Goal: Obtain resource: Obtain resource

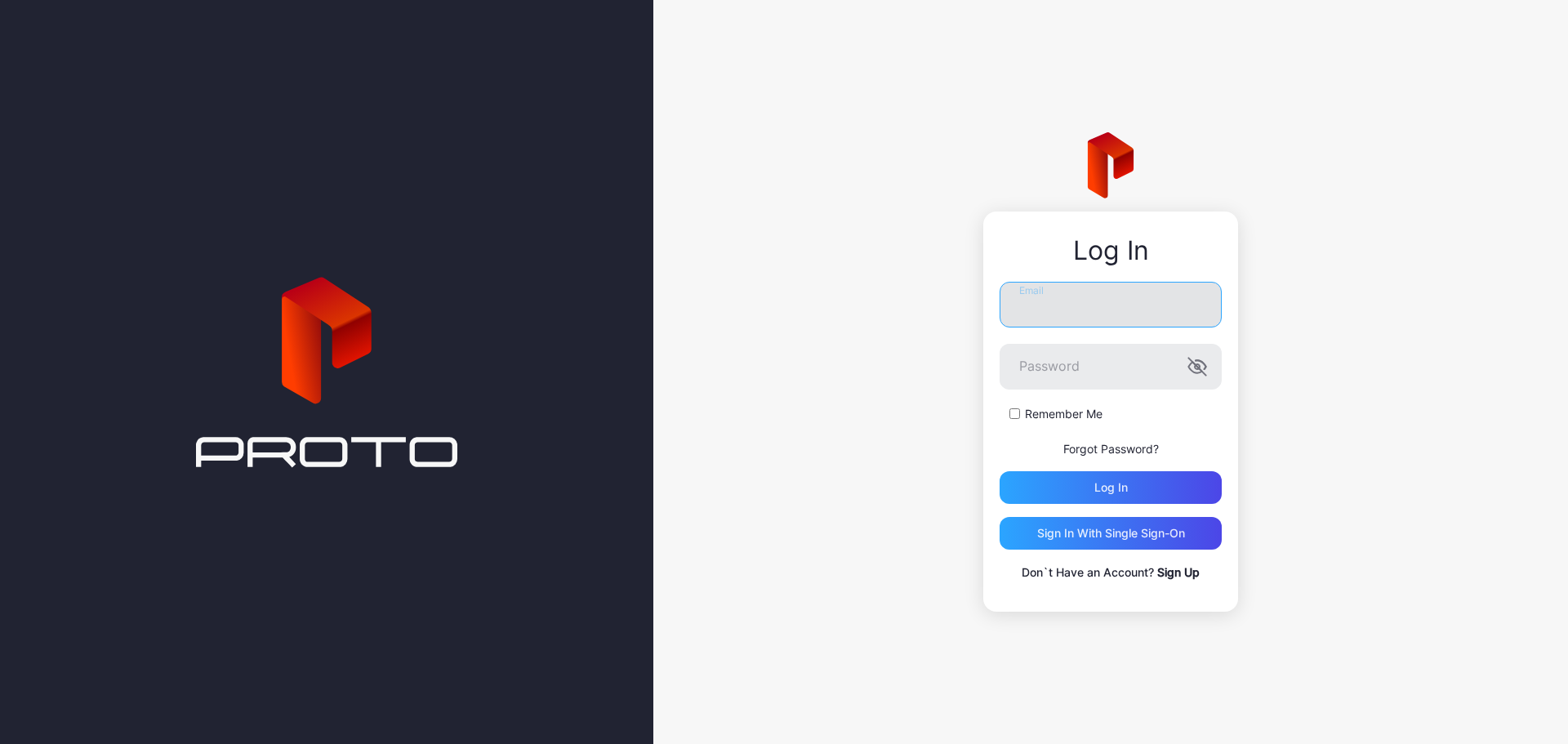
click at [1095, 313] on input "Email" at bounding box center [1111, 304] width 222 height 46
type input "**********"
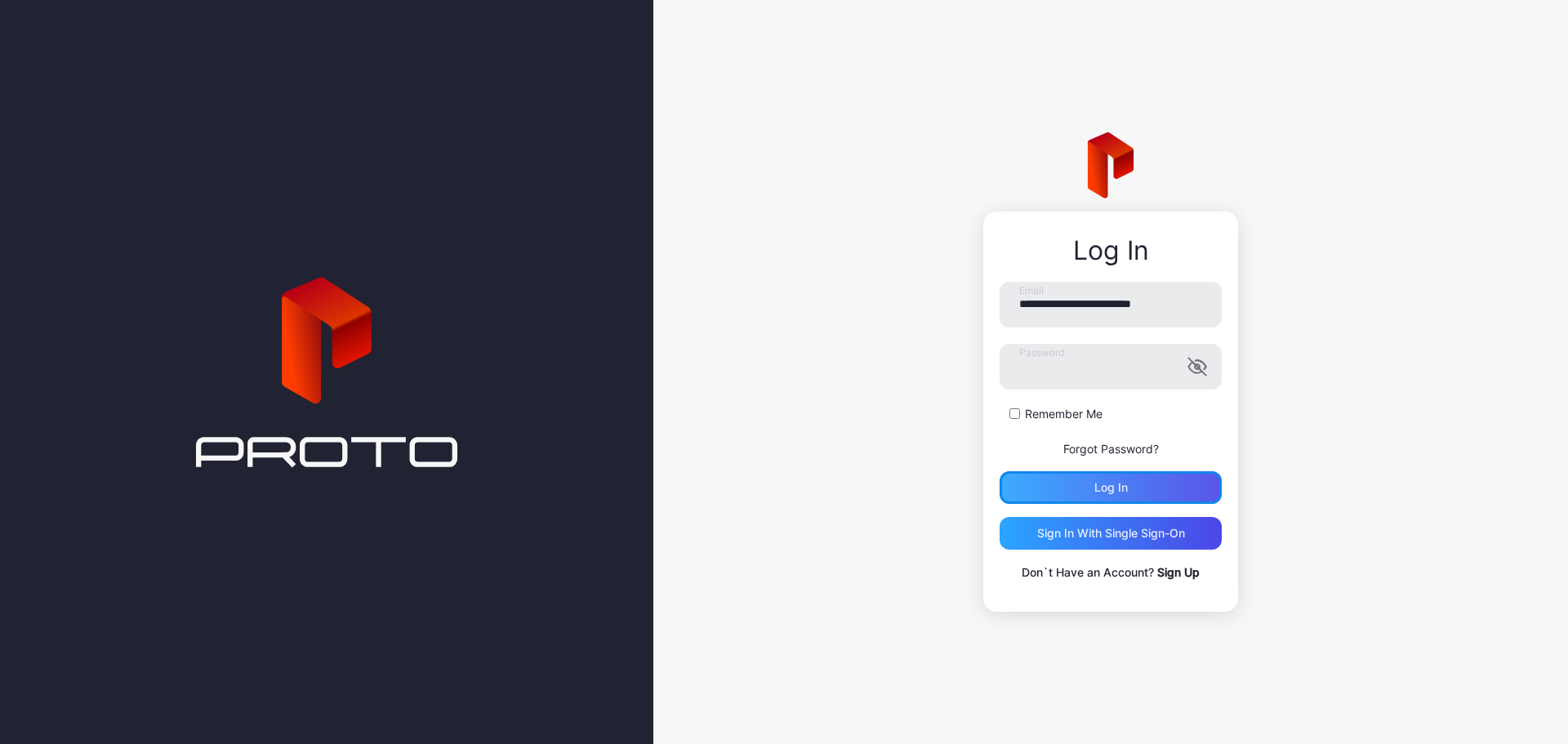
click at [1119, 488] on div "Log in" at bounding box center [1112, 487] width 34 height 13
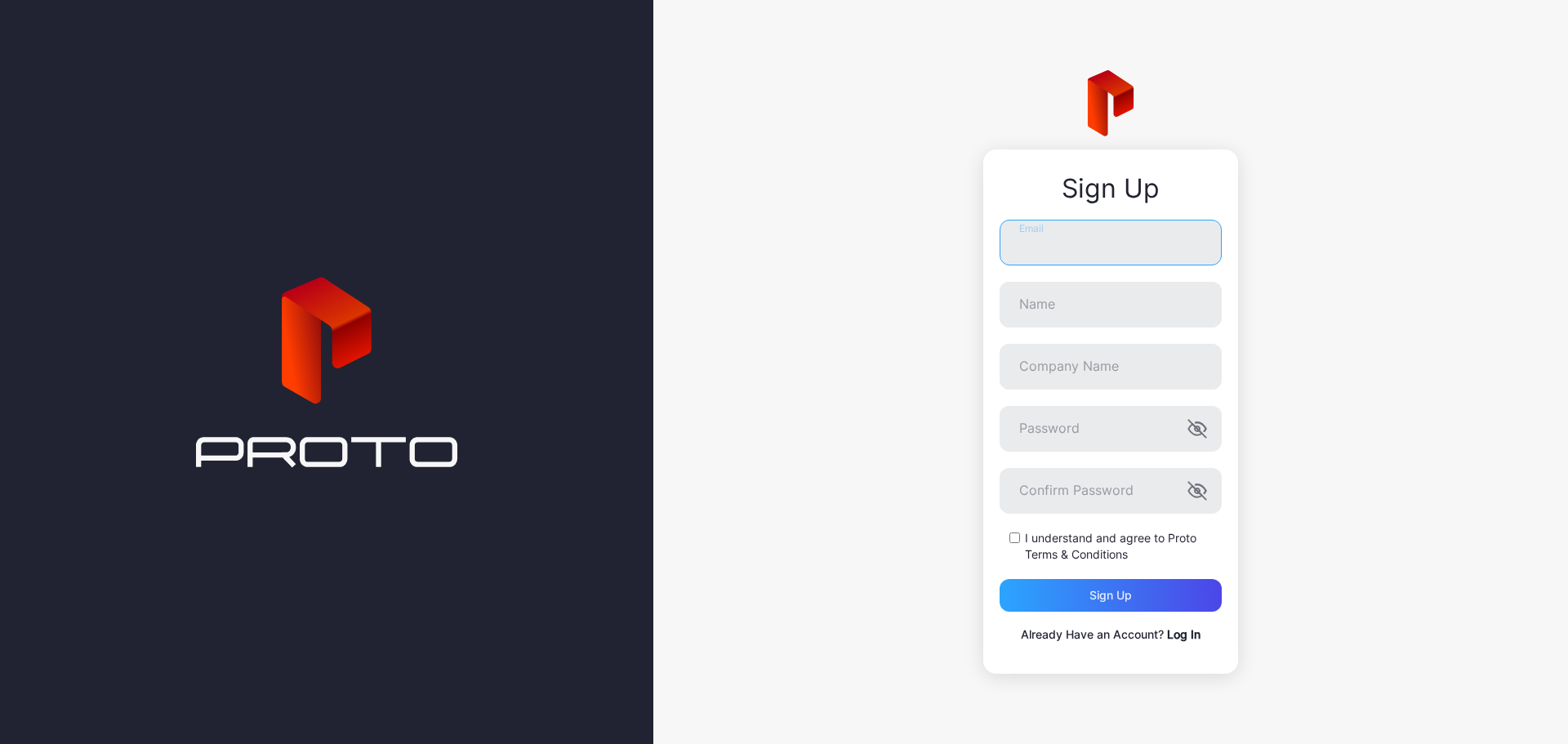
type input "**********"
click at [1183, 635] on link "Log In" at bounding box center [1184, 634] width 34 height 14
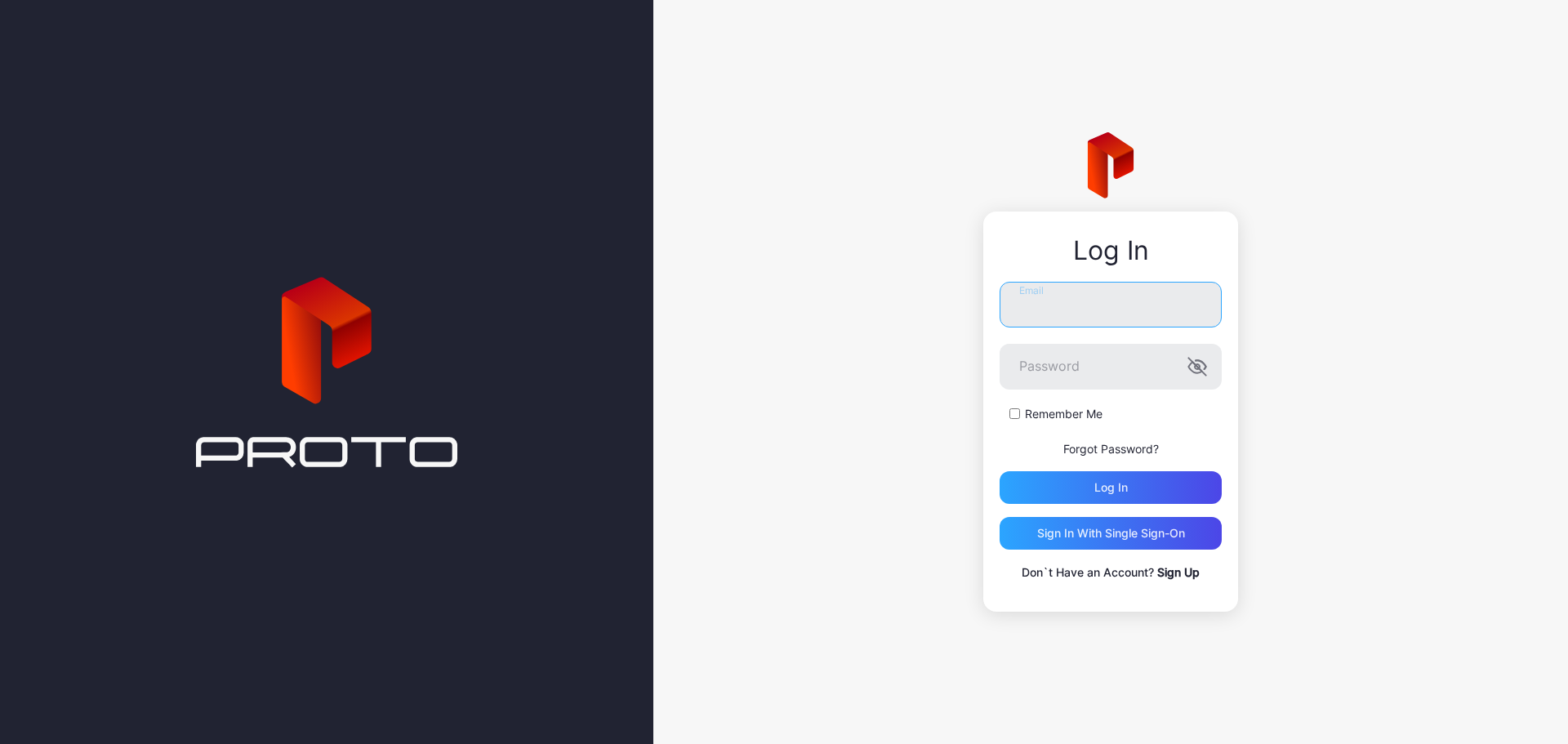
type input "**********"
click at [1135, 492] on div "Log in" at bounding box center [1111, 488] width 222 height 33
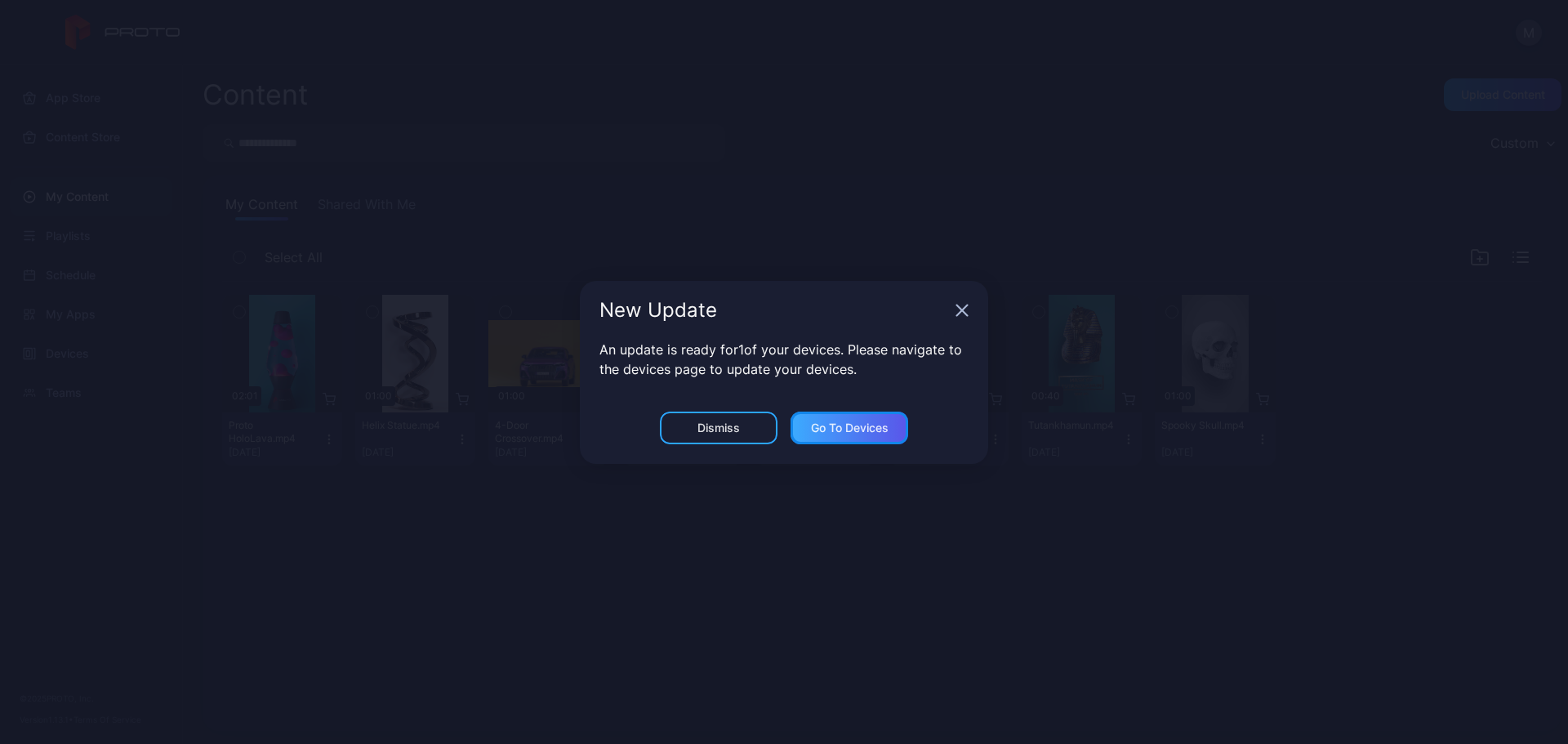
click at [838, 423] on div "Go to devices" at bounding box center [850, 428] width 78 height 13
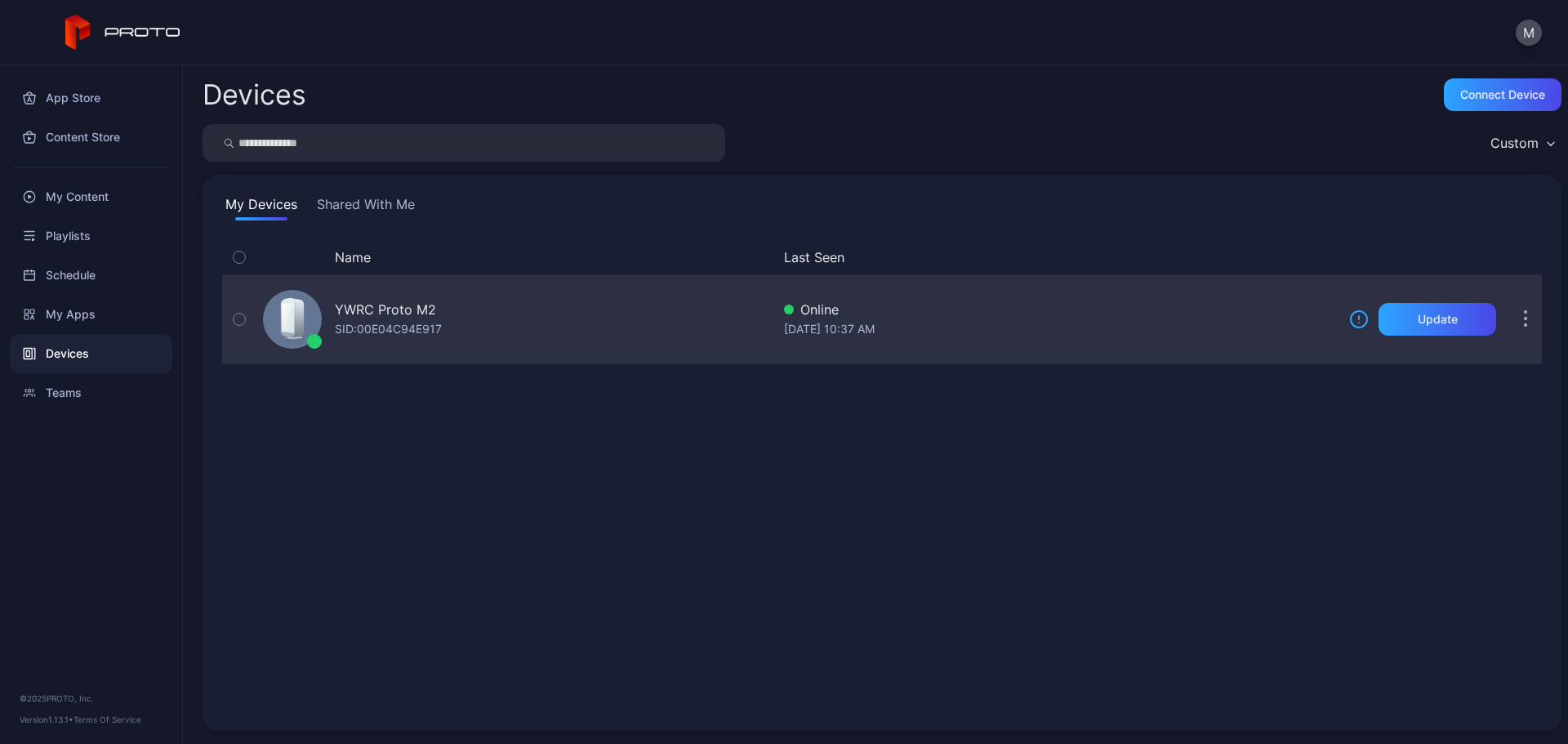
click at [237, 317] on icon "button" at bounding box center [239, 319] width 12 height 18
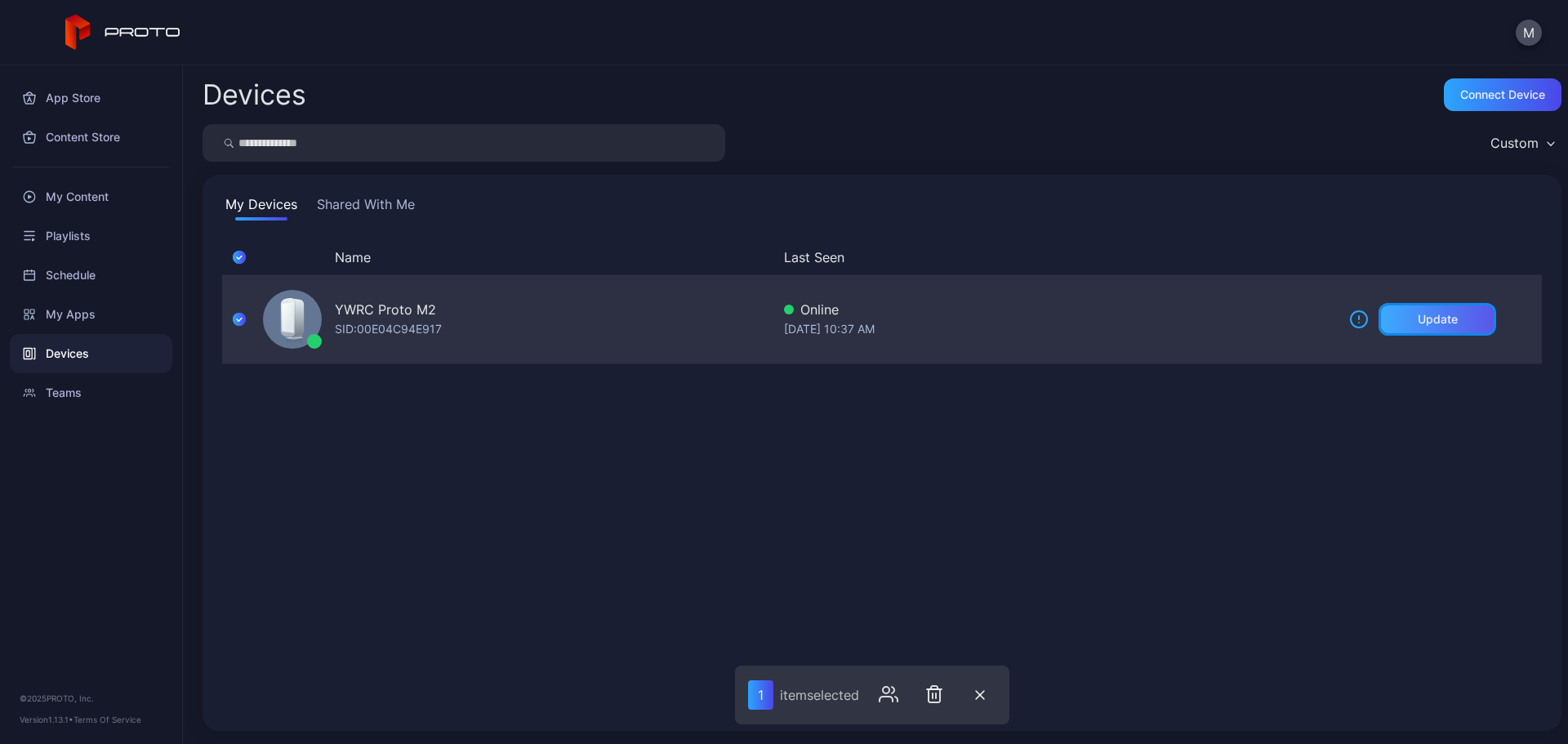
click at [1442, 316] on div "Update" at bounding box center [1437, 319] width 117 height 33
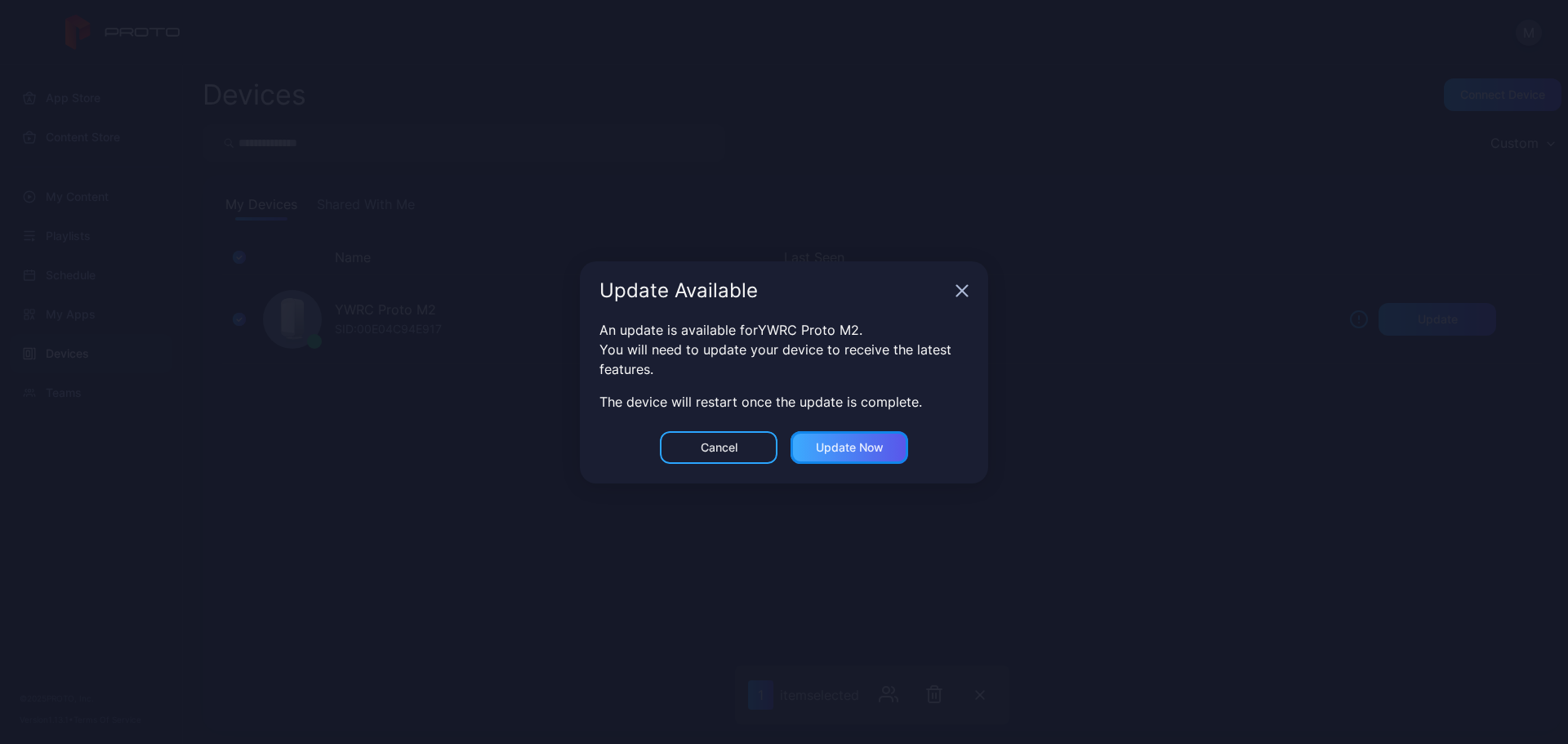
click at [855, 449] on div "Update now" at bounding box center [850, 447] width 68 height 13
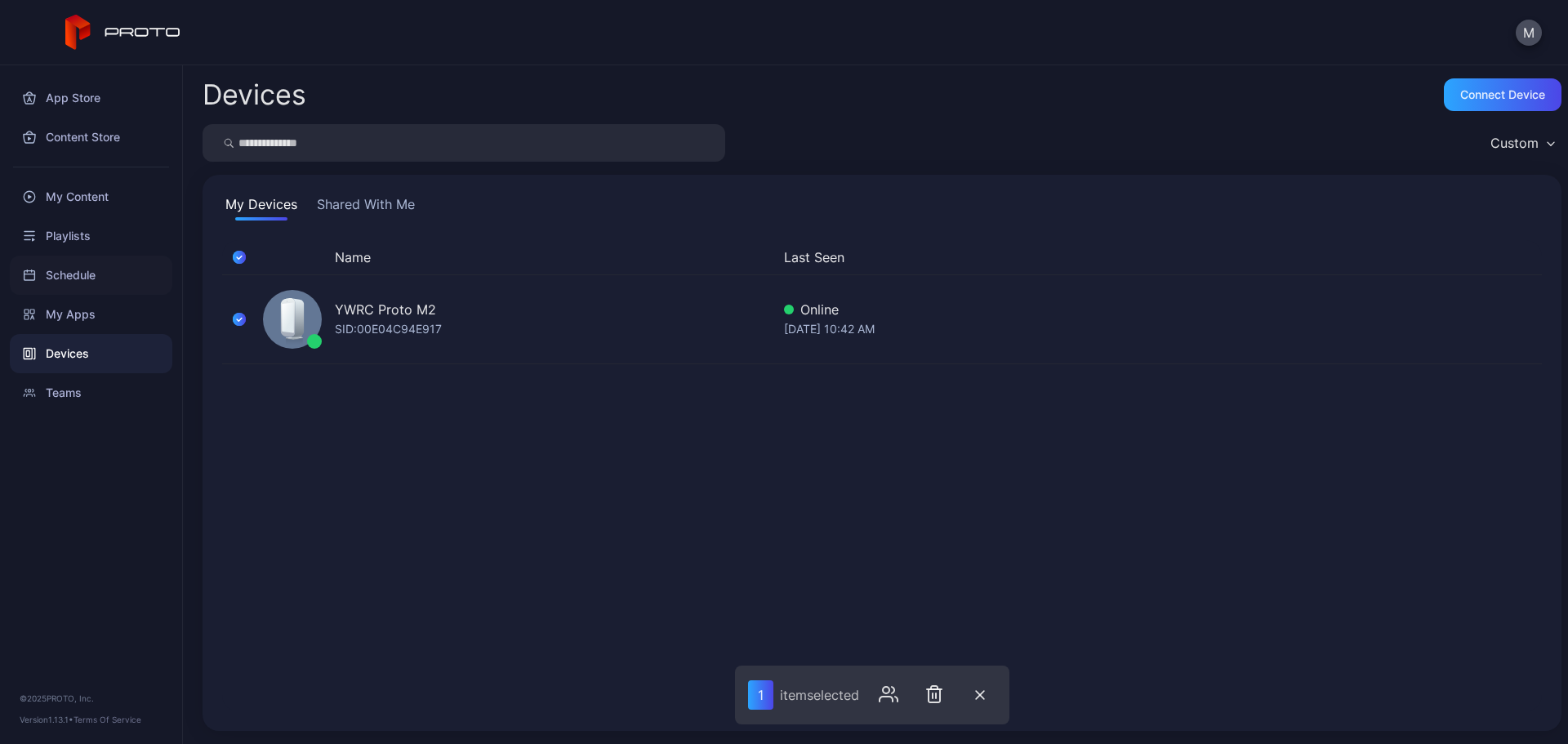
click at [55, 273] on div "Schedule" at bounding box center [91, 275] width 162 height 39
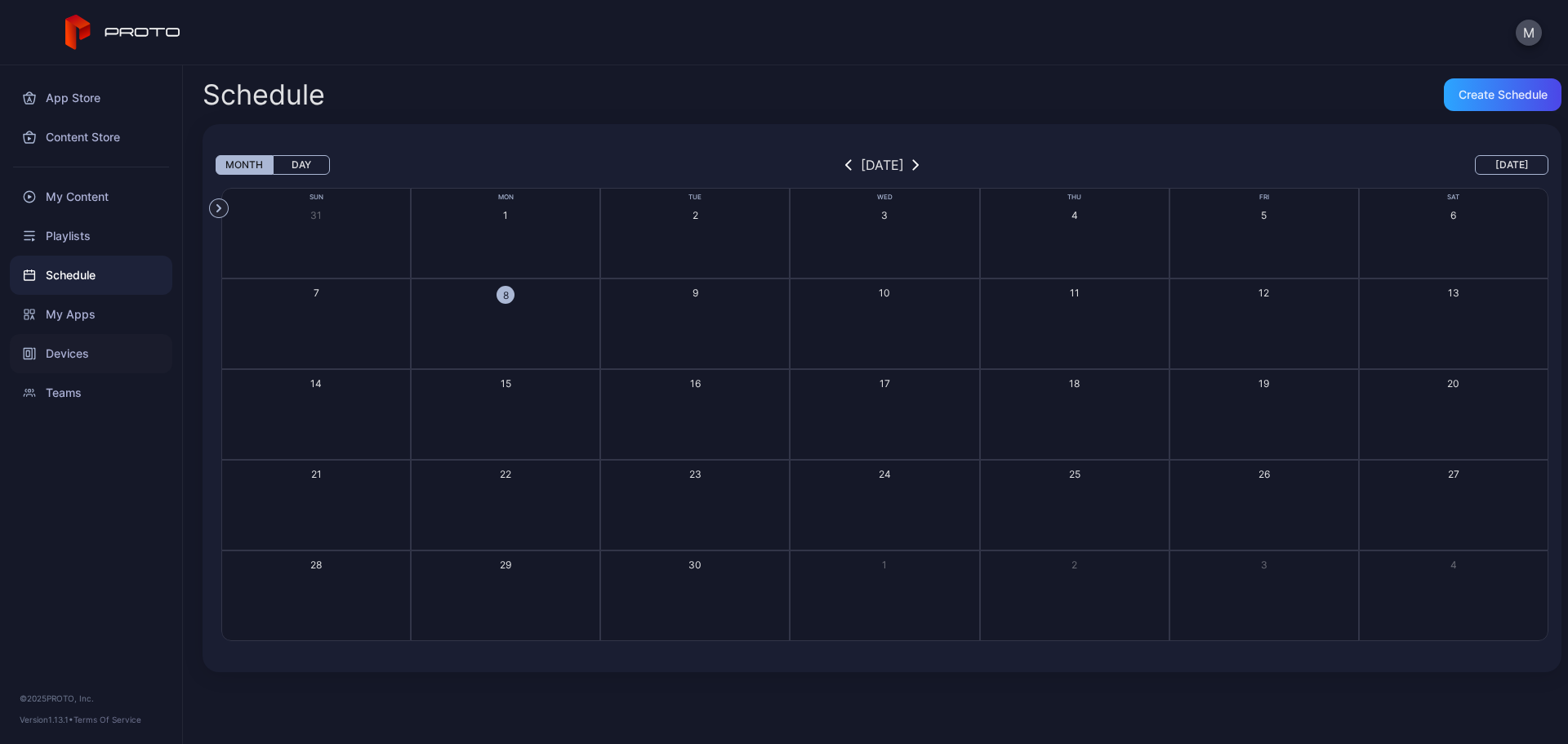
click at [71, 346] on div "Devices" at bounding box center [91, 353] width 162 height 39
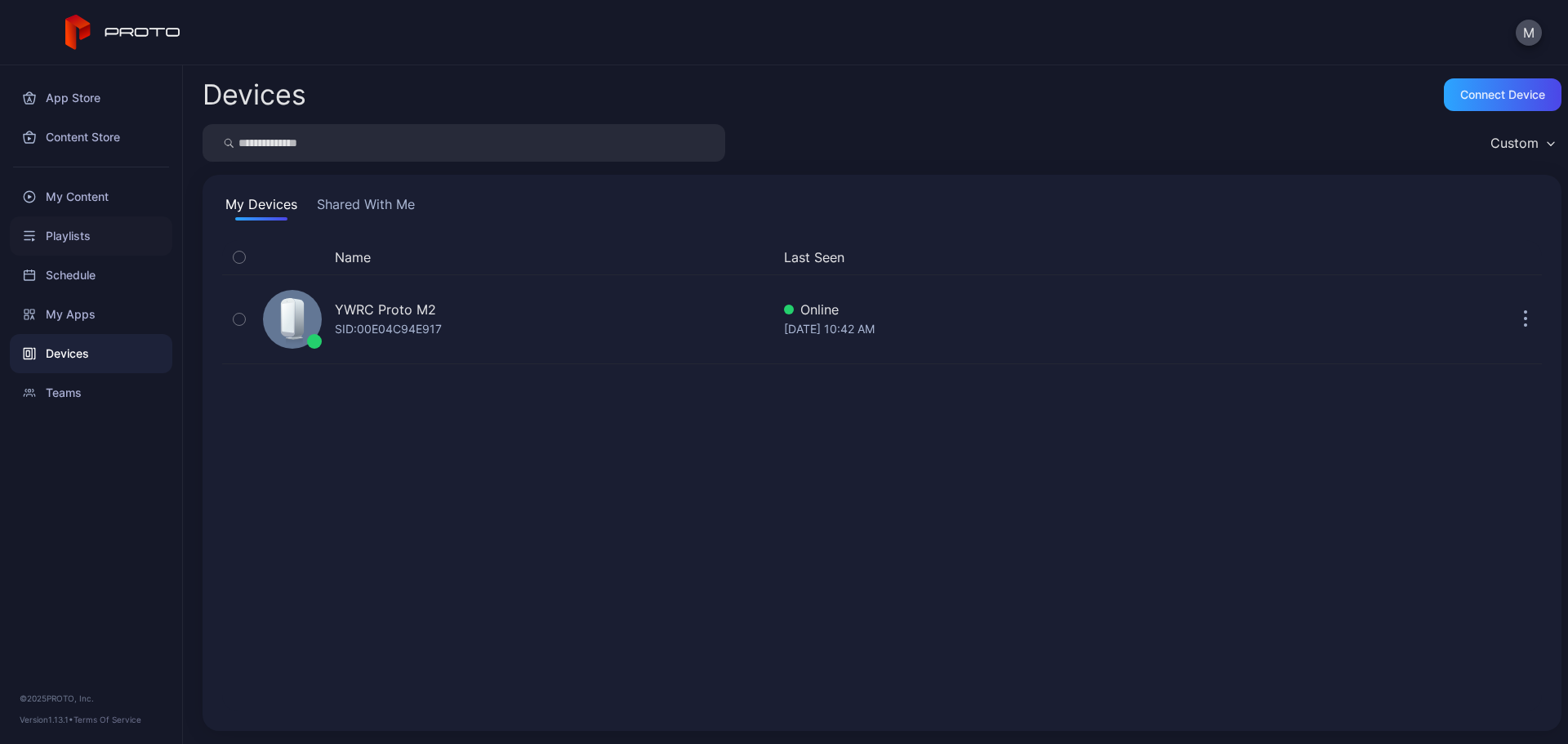
click at [53, 232] on div "Playlists" at bounding box center [91, 236] width 162 height 39
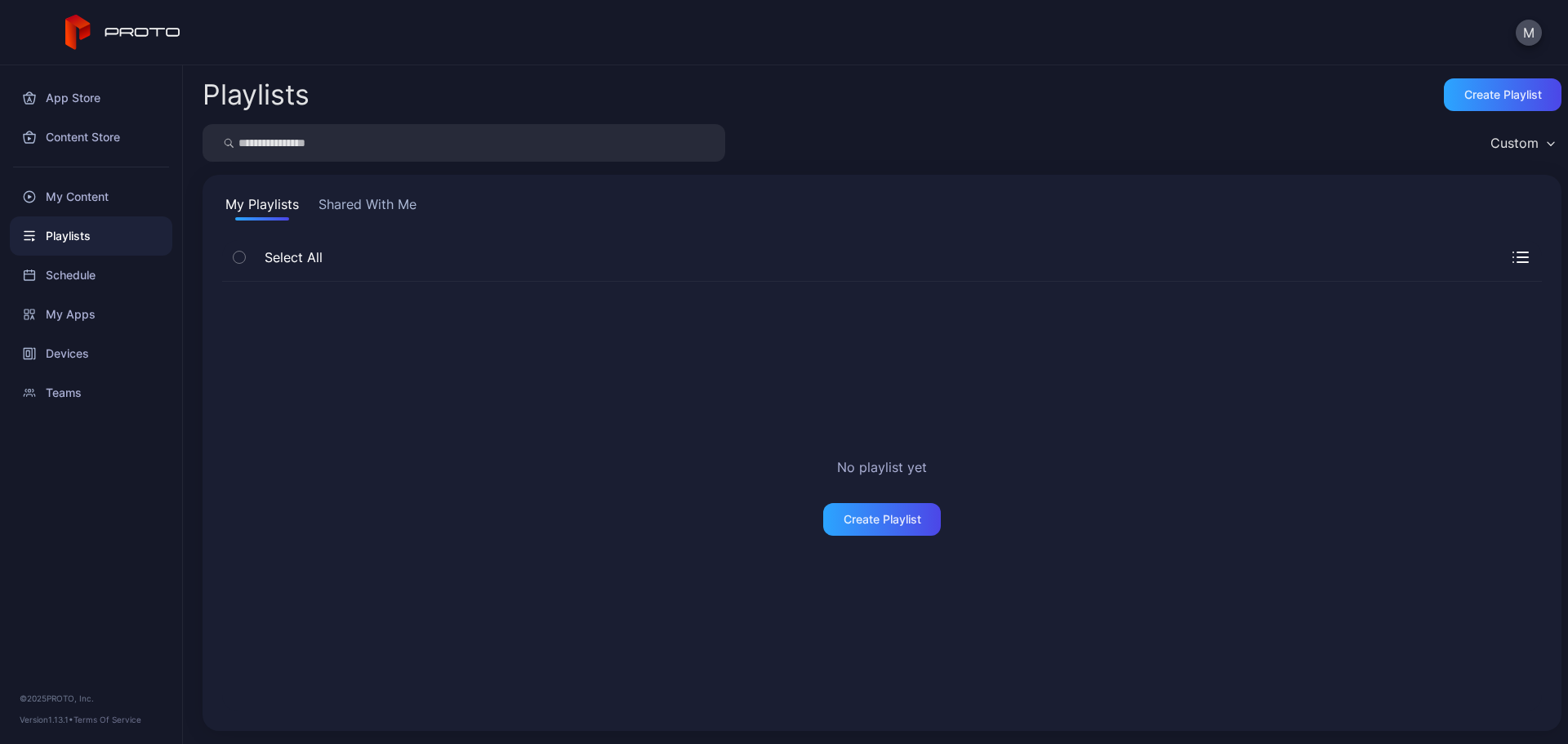
click at [347, 201] on button "Shared With Me" at bounding box center [368, 207] width 105 height 26
click at [258, 198] on button "My Playlists" at bounding box center [262, 207] width 80 height 26
click at [86, 145] on div "Content Store" at bounding box center [91, 137] width 162 height 39
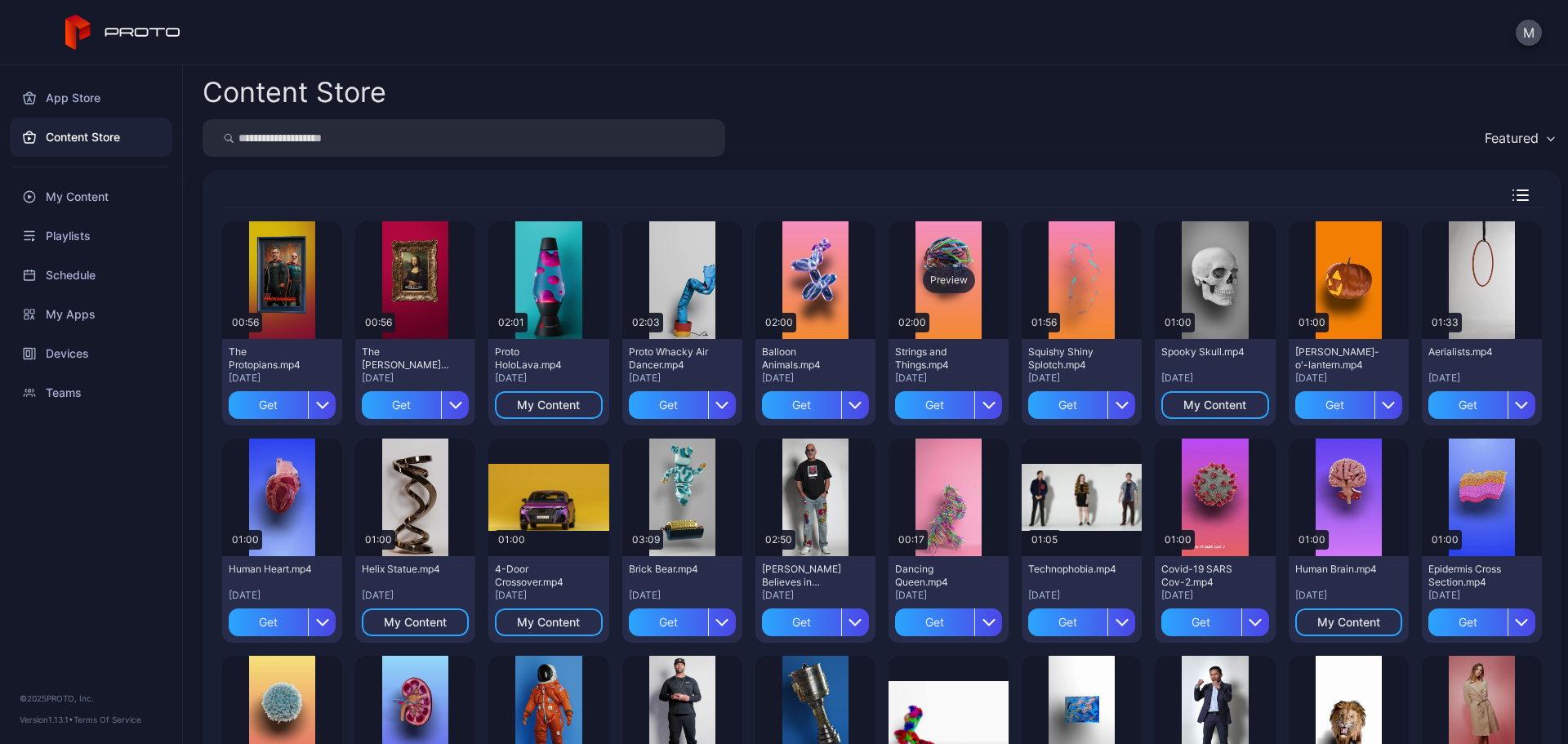
click at [942, 275] on div "Preview" at bounding box center [949, 280] width 52 height 26
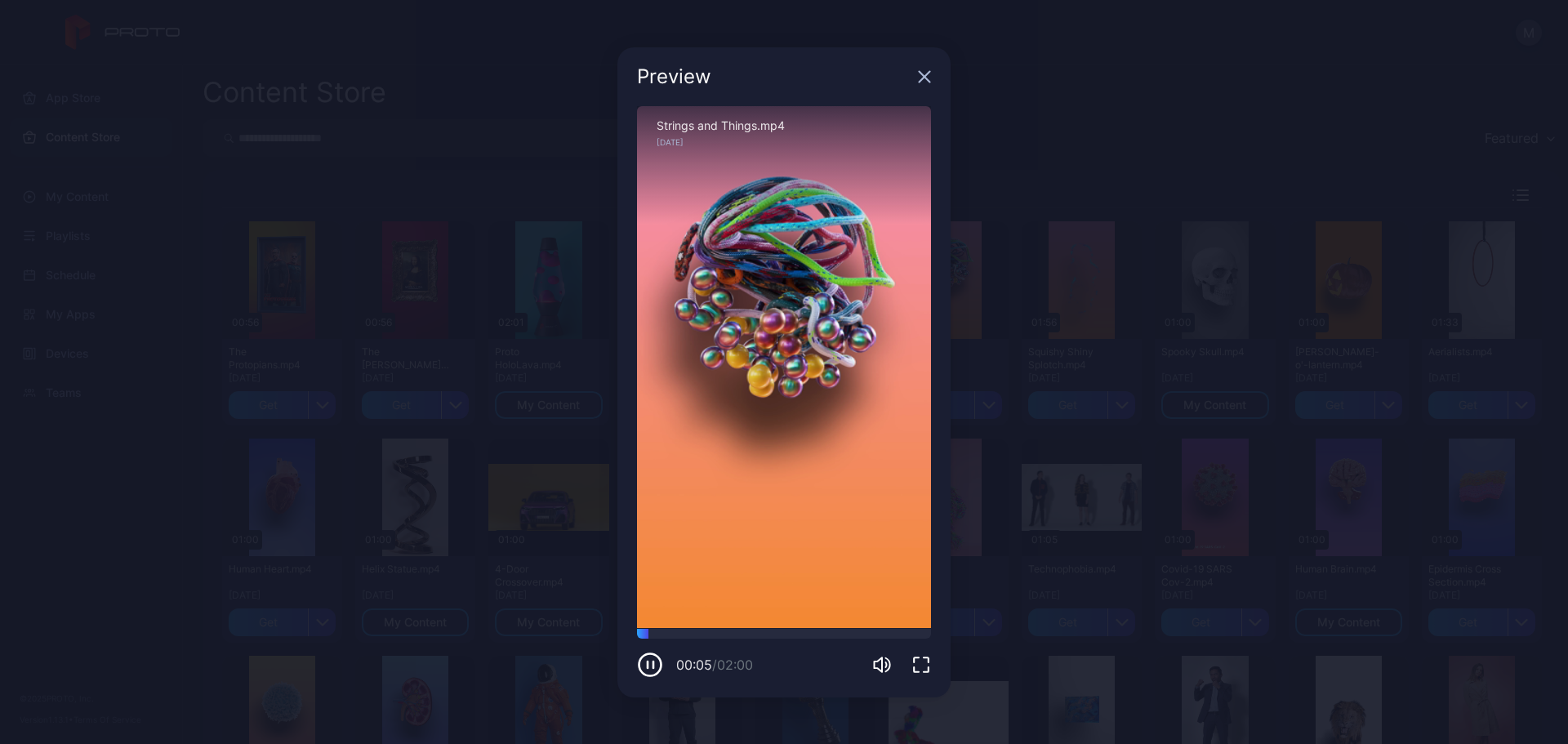
click at [923, 74] on icon "button" at bounding box center [925, 76] width 11 height 11
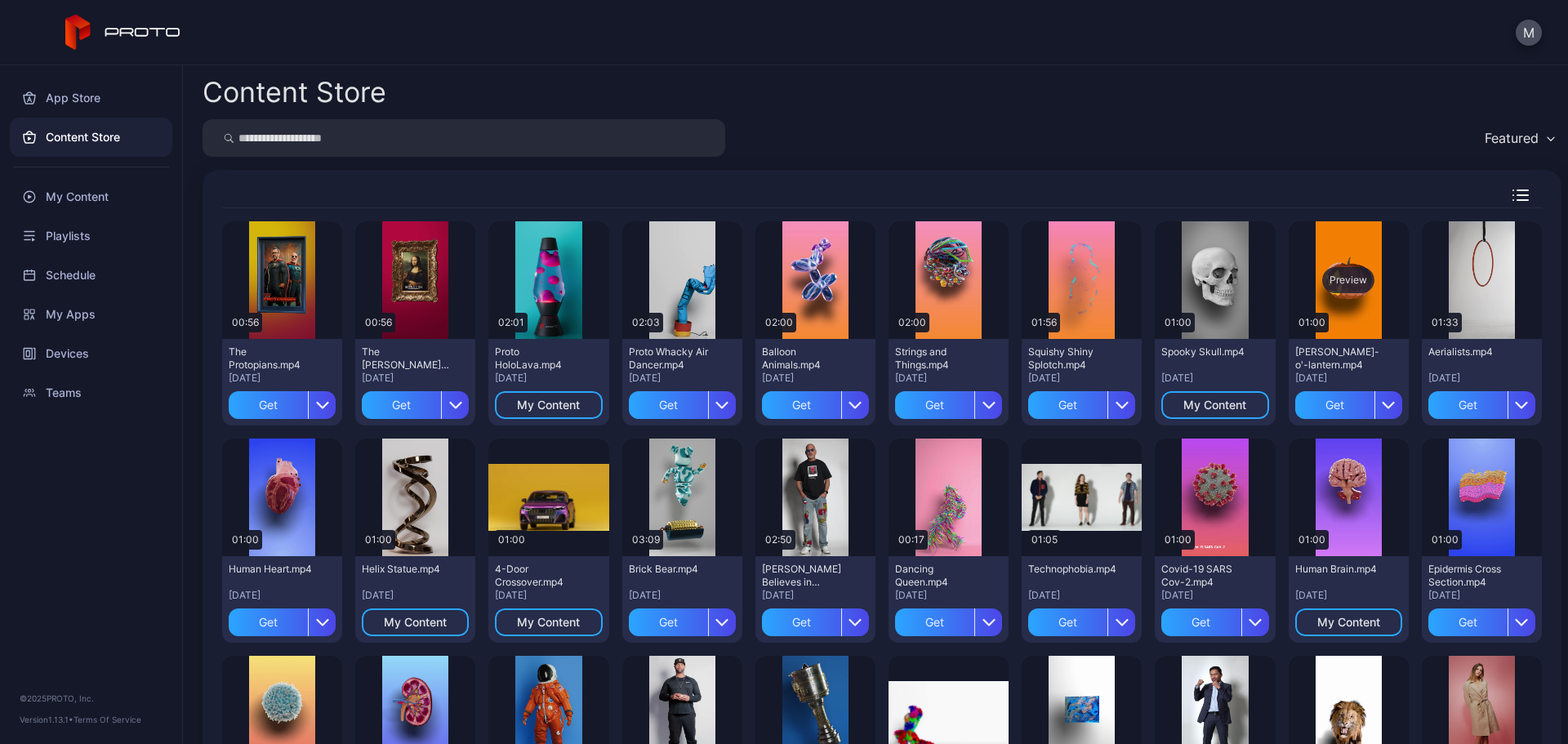
click at [1357, 264] on div "Preview" at bounding box center [1349, 280] width 120 height 118
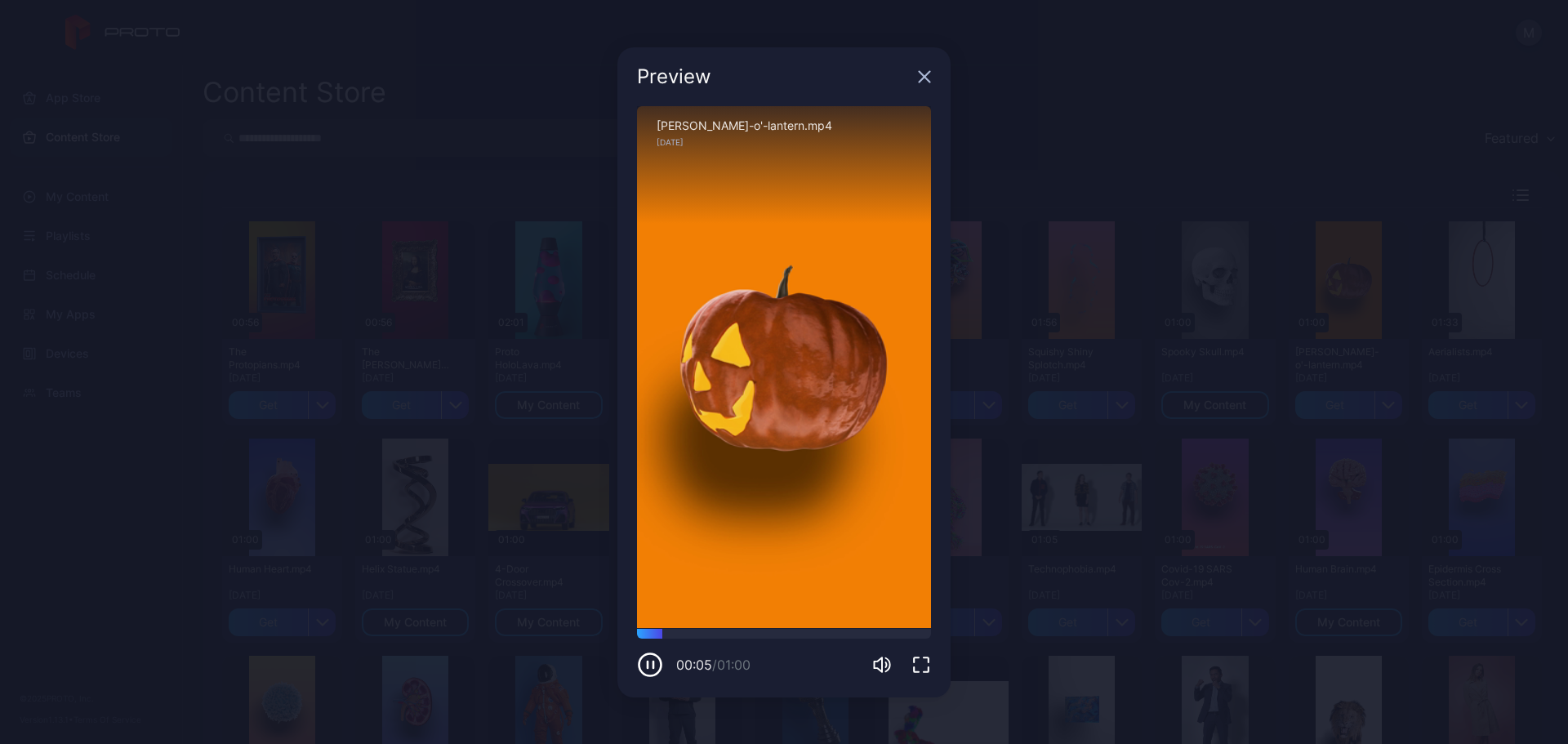
click at [921, 74] on icon "button" at bounding box center [925, 76] width 11 height 11
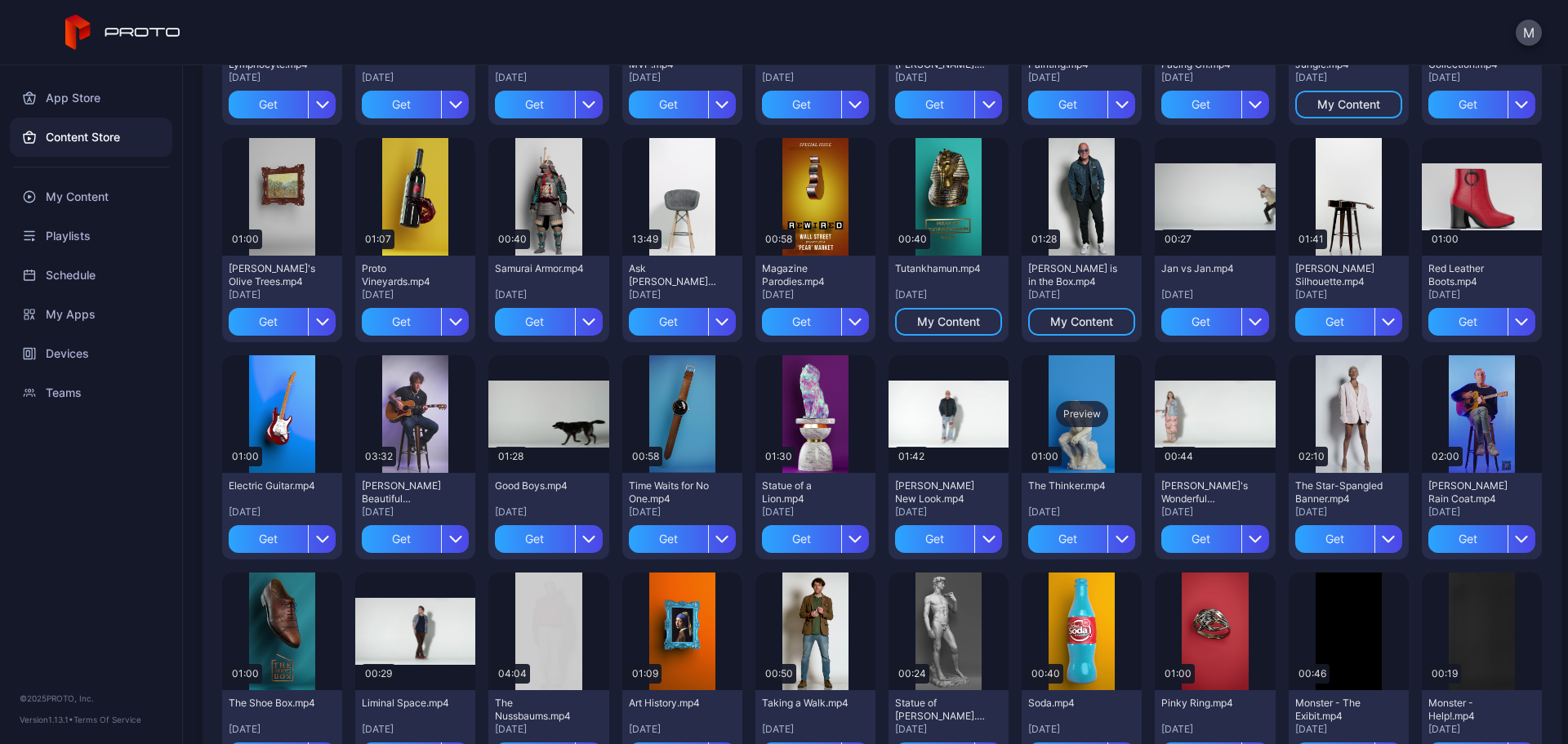
scroll to position [980, 0]
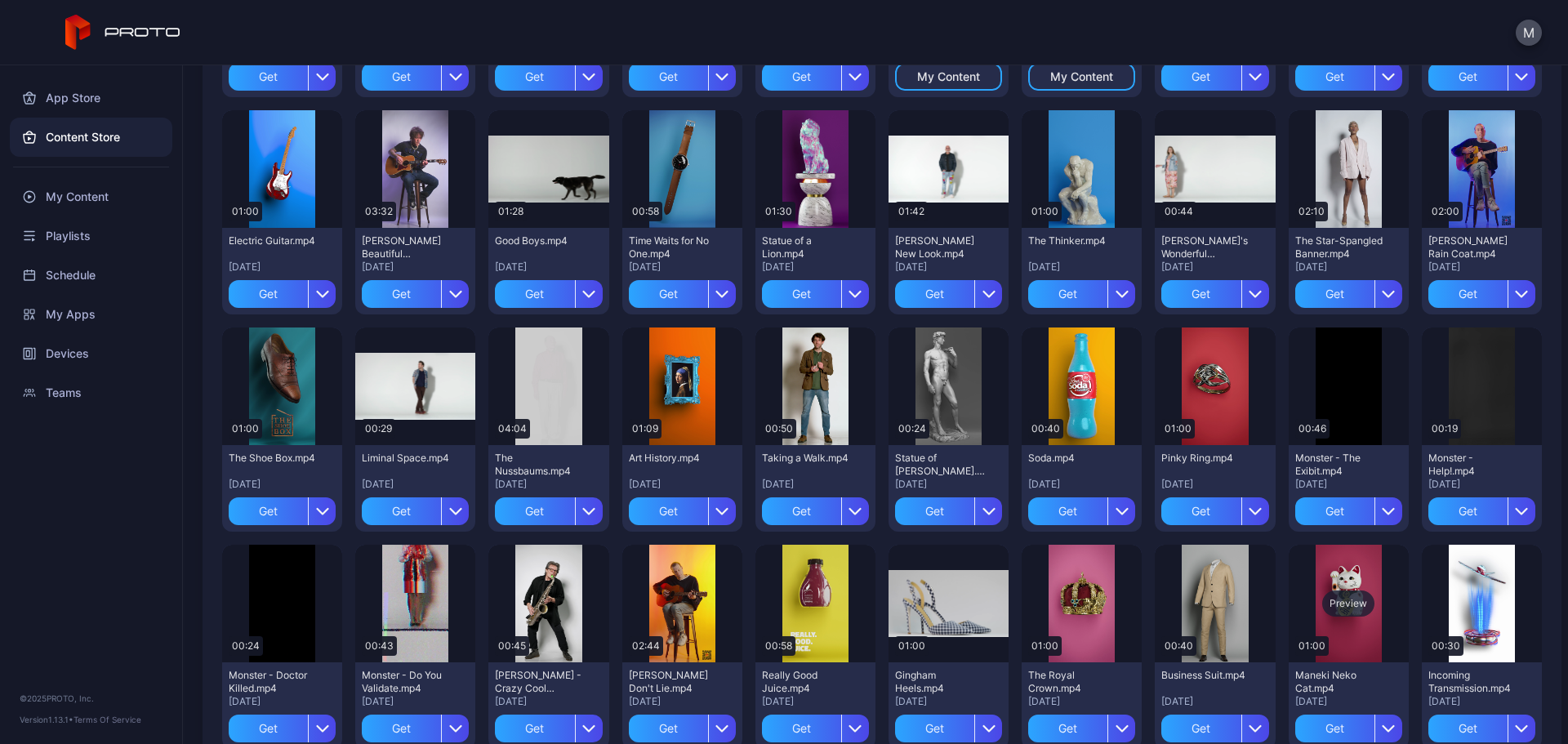
click at [1333, 586] on div "Preview" at bounding box center [1349, 603] width 120 height 118
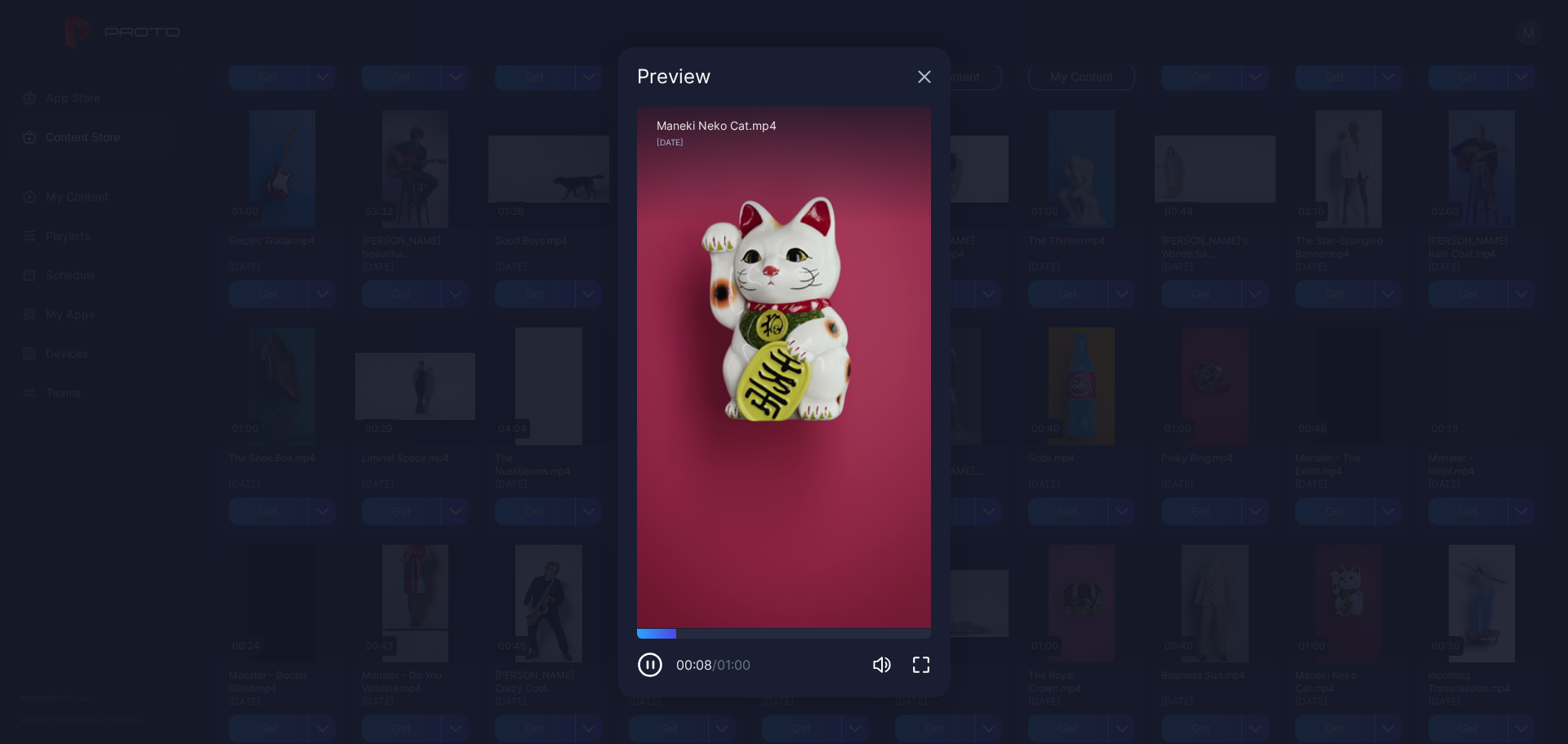
click at [921, 74] on icon "button" at bounding box center [925, 76] width 11 height 11
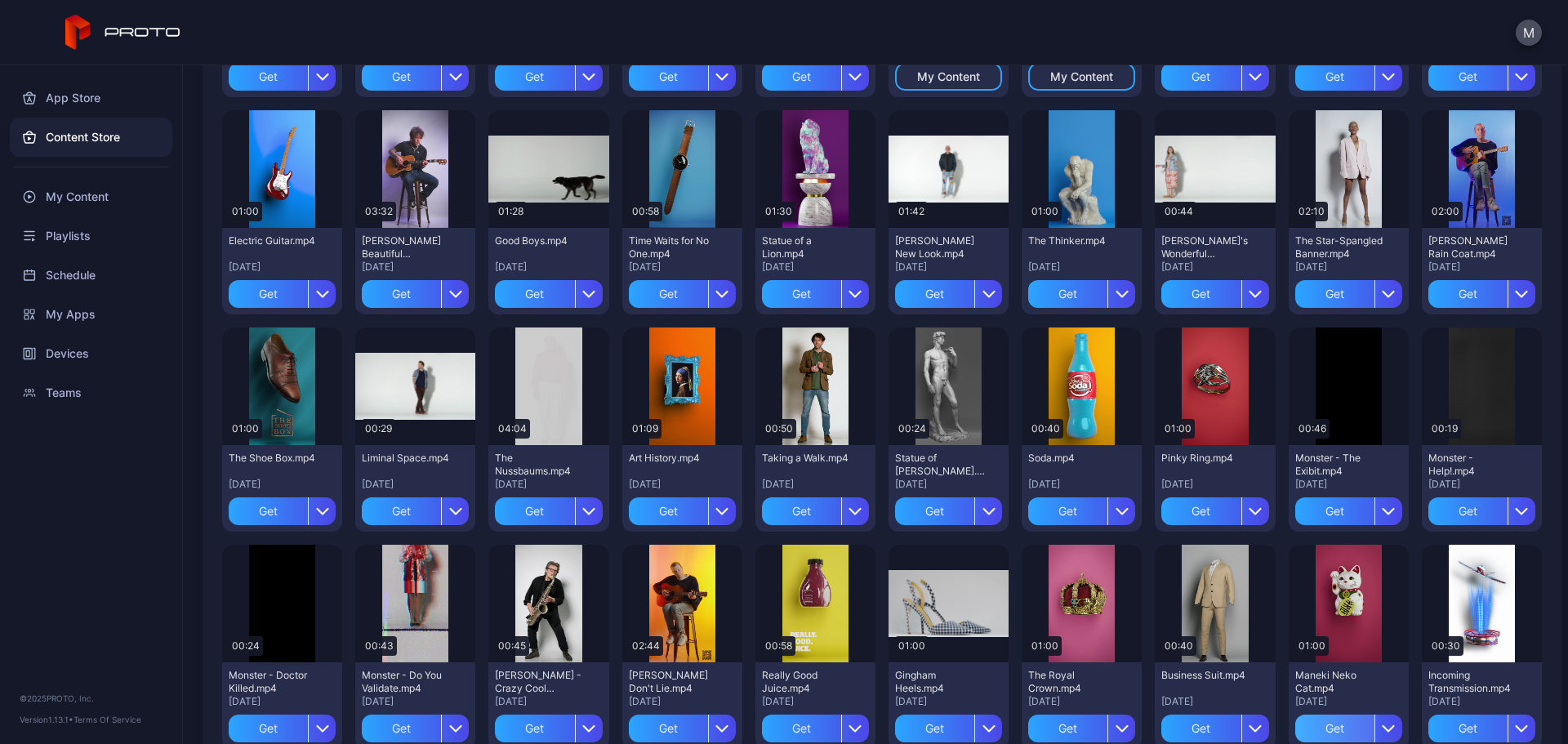
click at [1322, 726] on div "Get" at bounding box center [1335, 728] width 79 height 28
click at [1329, 728] on div "My Content" at bounding box center [1349, 728] width 63 height 13
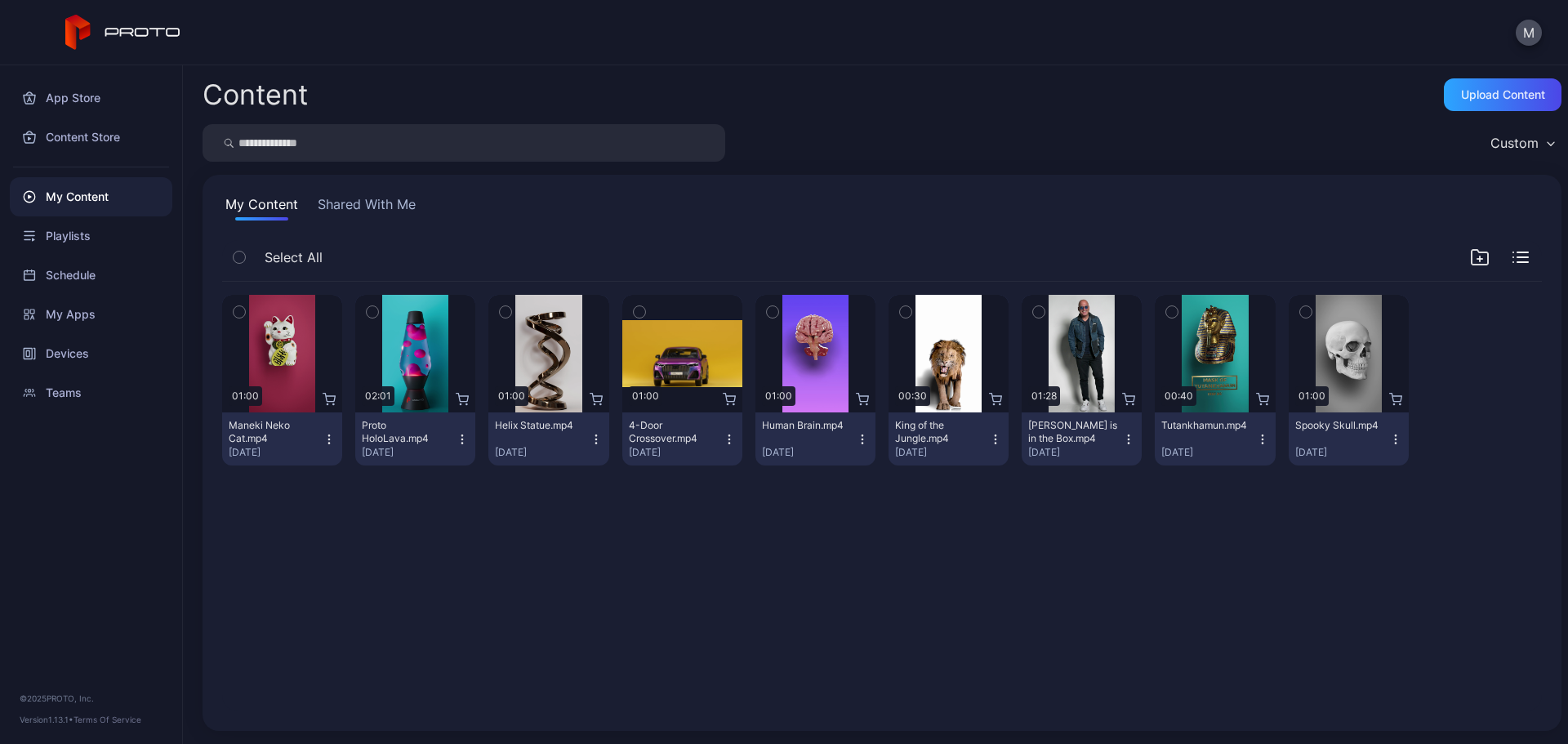
click at [241, 311] on icon "button" at bounding box center [238, 312] width 4 height 3
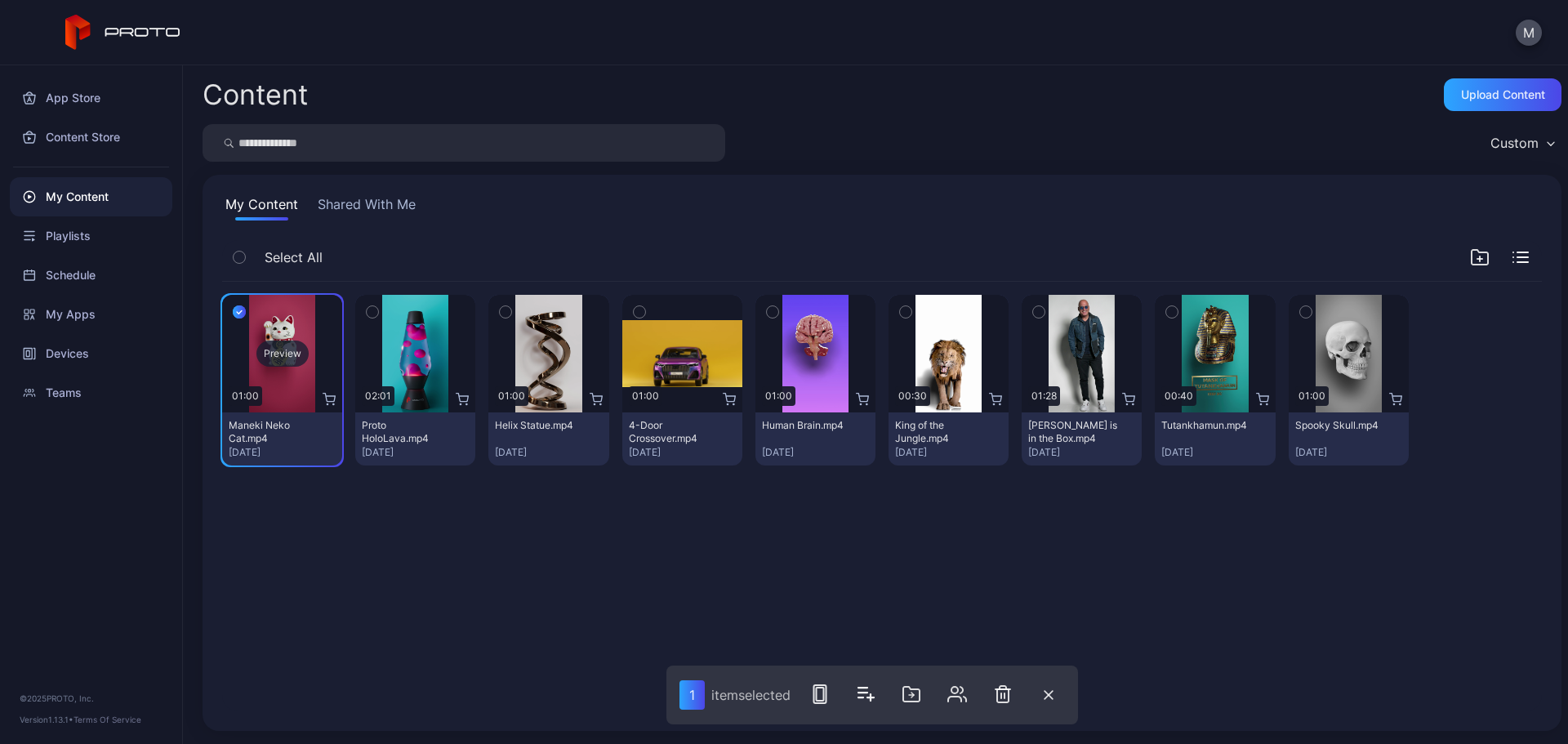
click at [280, 347] on div "Preview" at bounding box center [282, 353] width 52 height 26
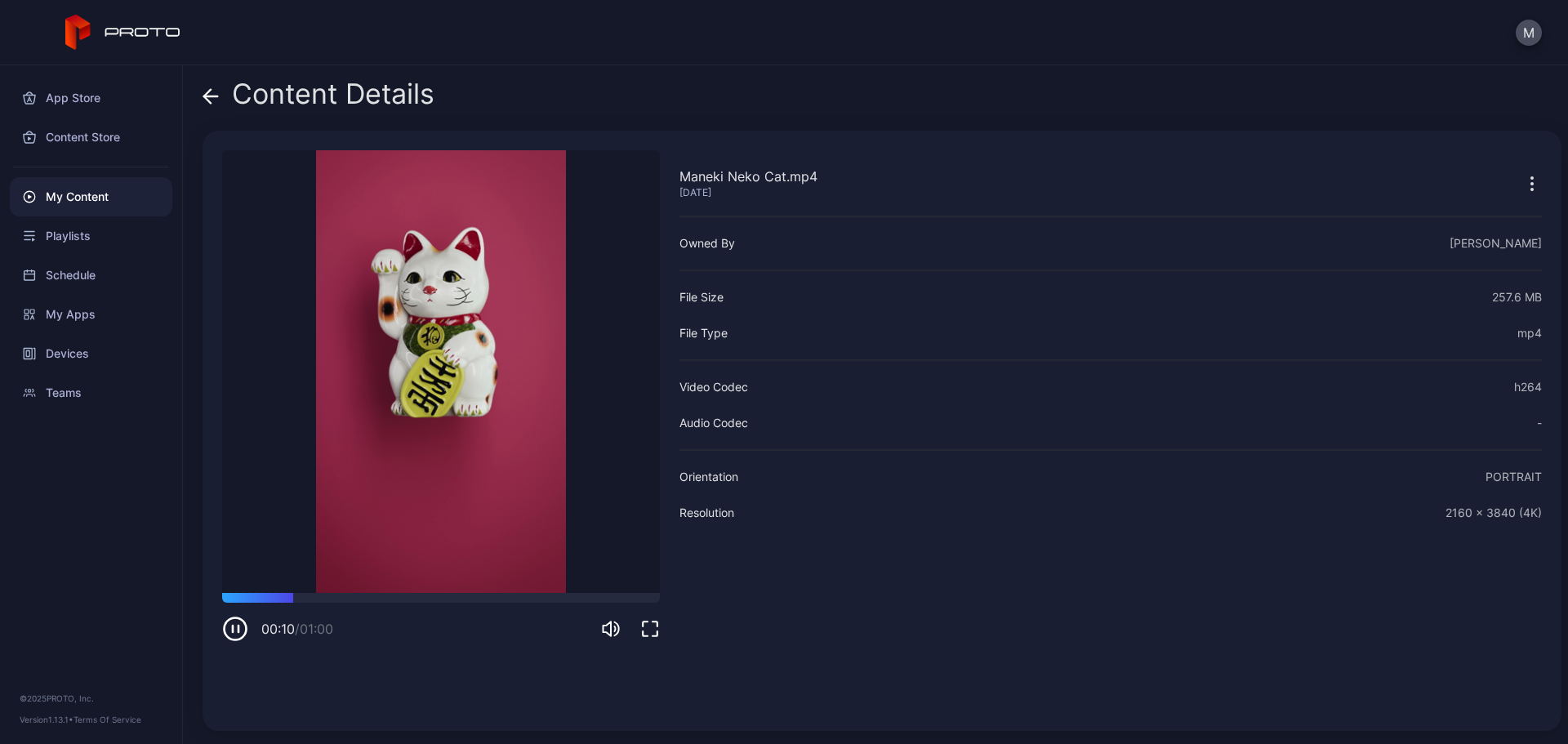
click at [235, 621] on icon "button" at bounding box center [235, 629] width 26 height 26
